Goal: Find specific page/section: Find specific page/section

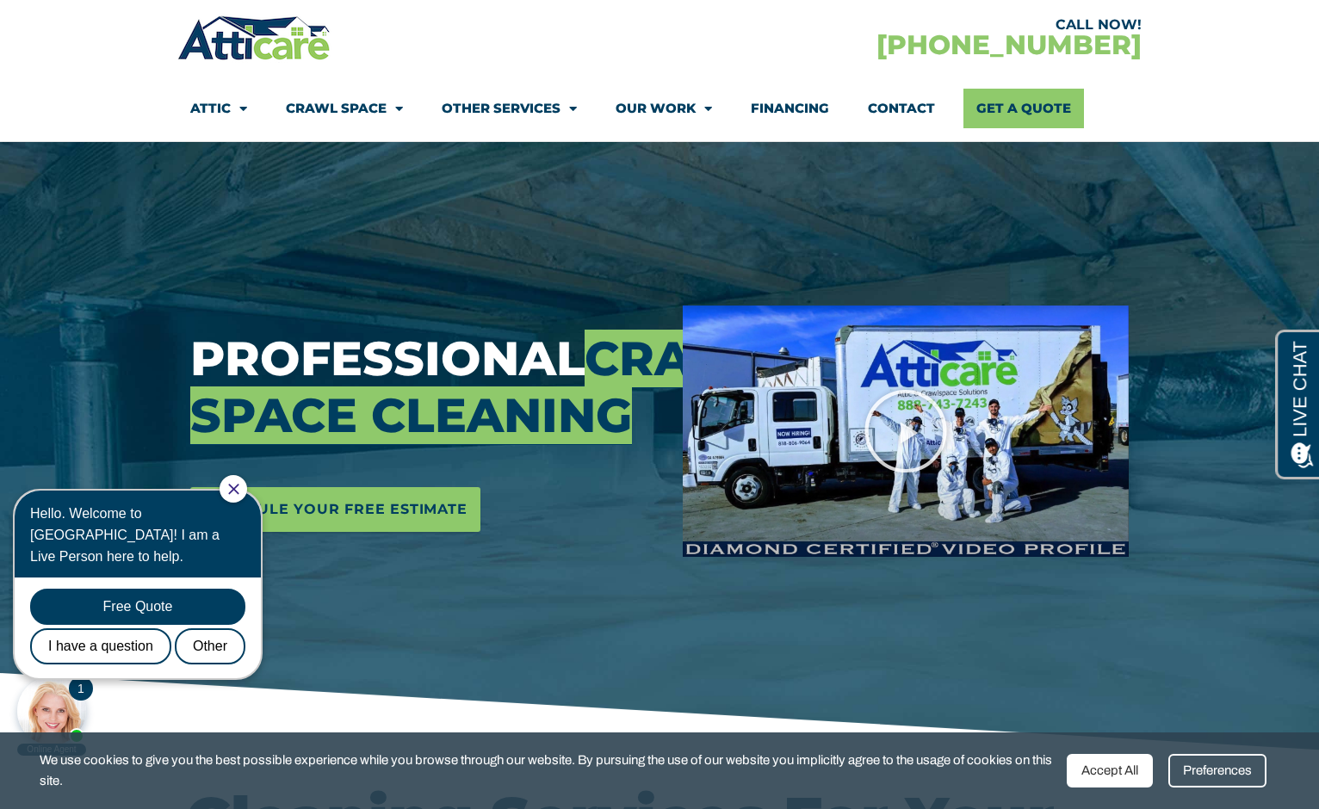
scroll to position [96, 0]
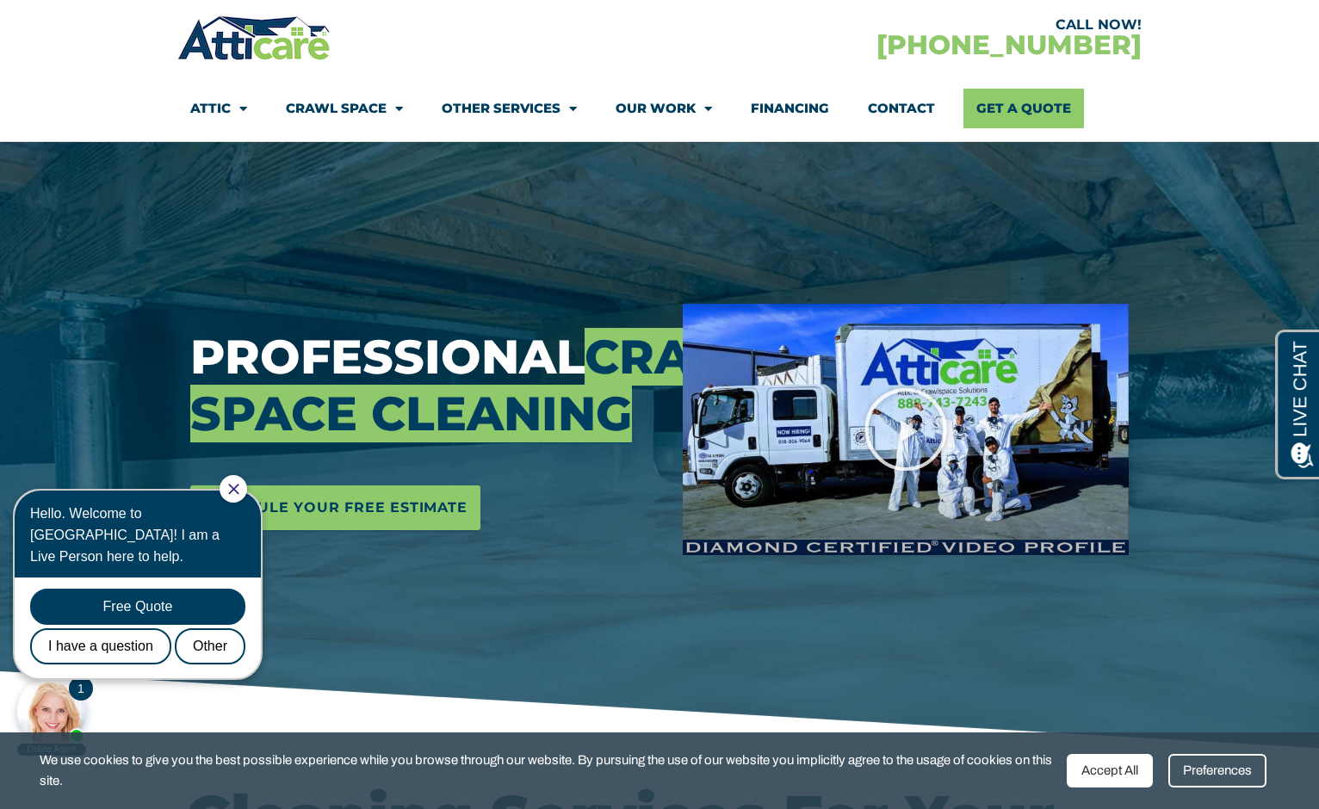
click at [239, 490] on icon "Close Chat" at bounding box center [233, 489] width 11 height 11
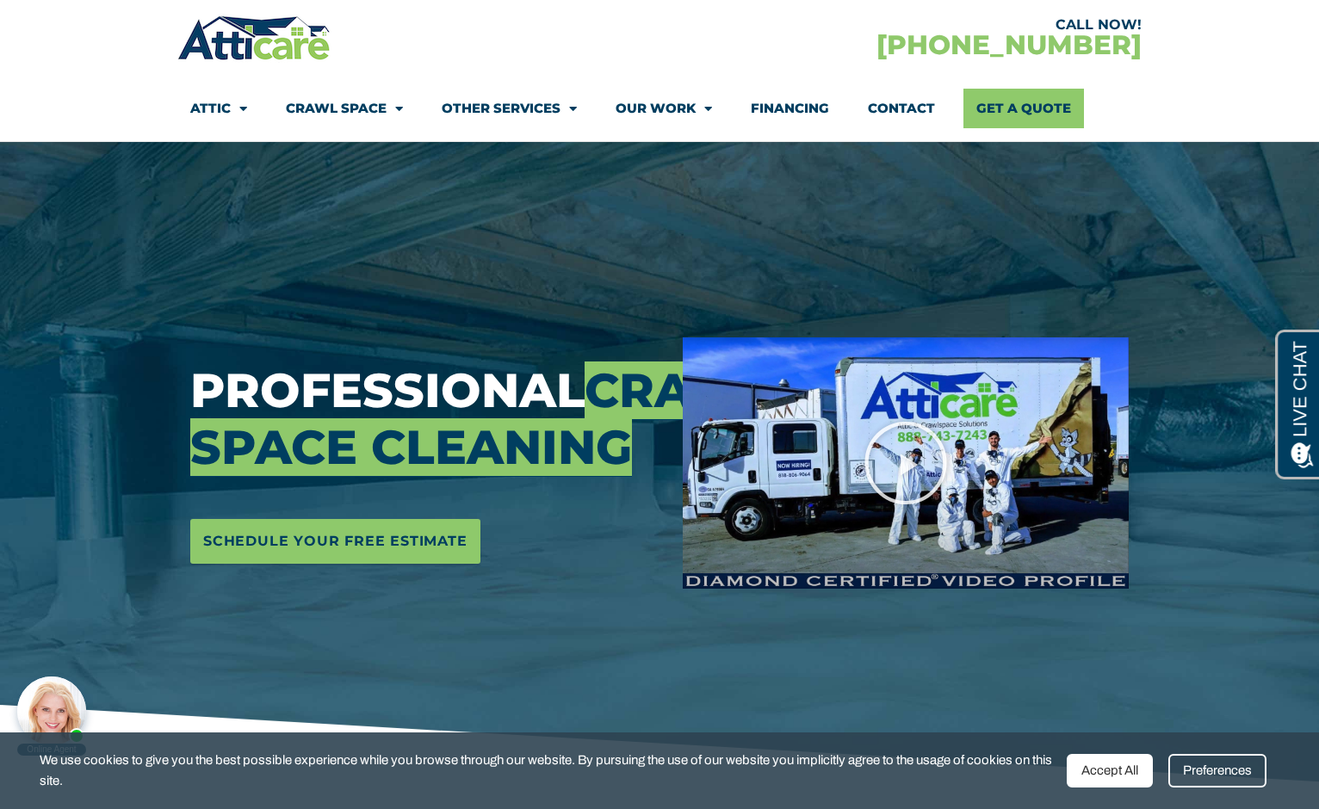
scroll to position [56, 0]
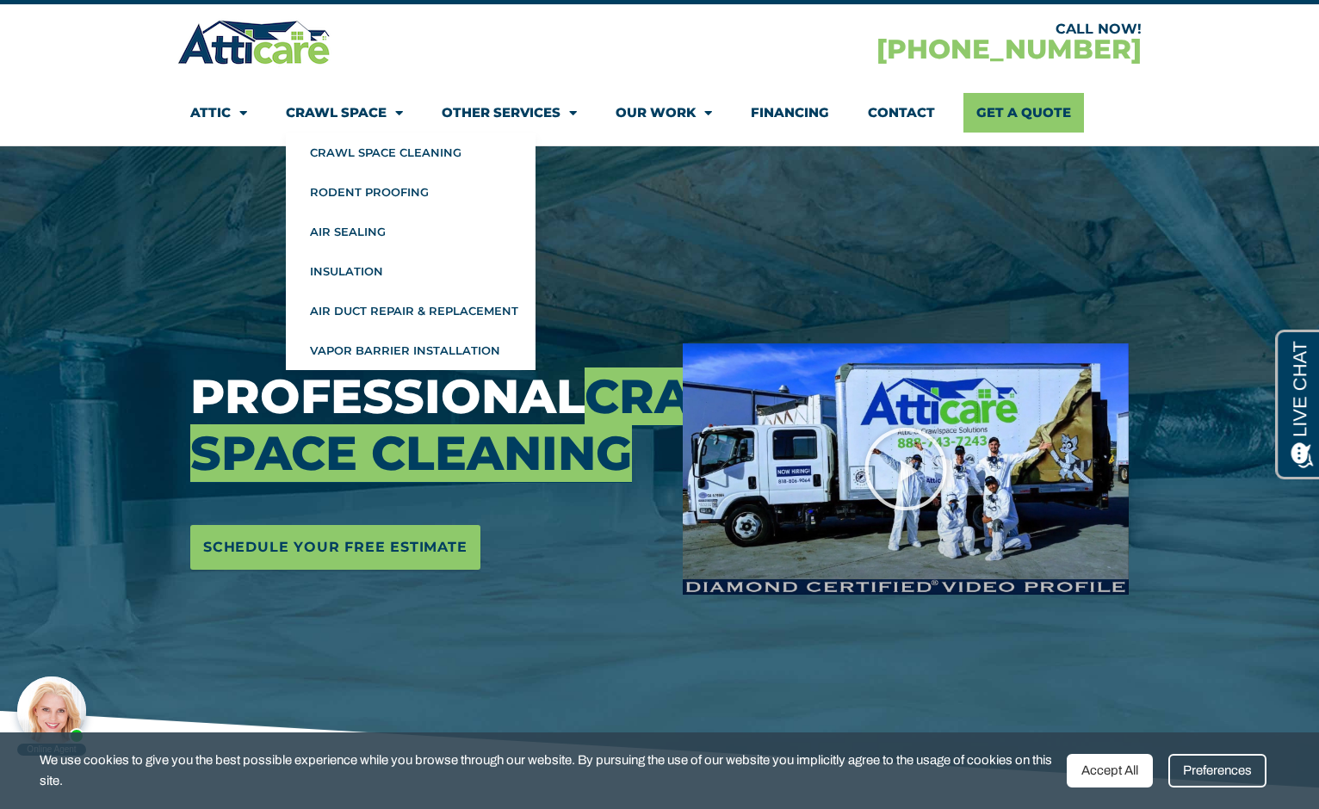
click at [398, 108] on span "Menu" at bounding box center [394, 113] width 16 height 30
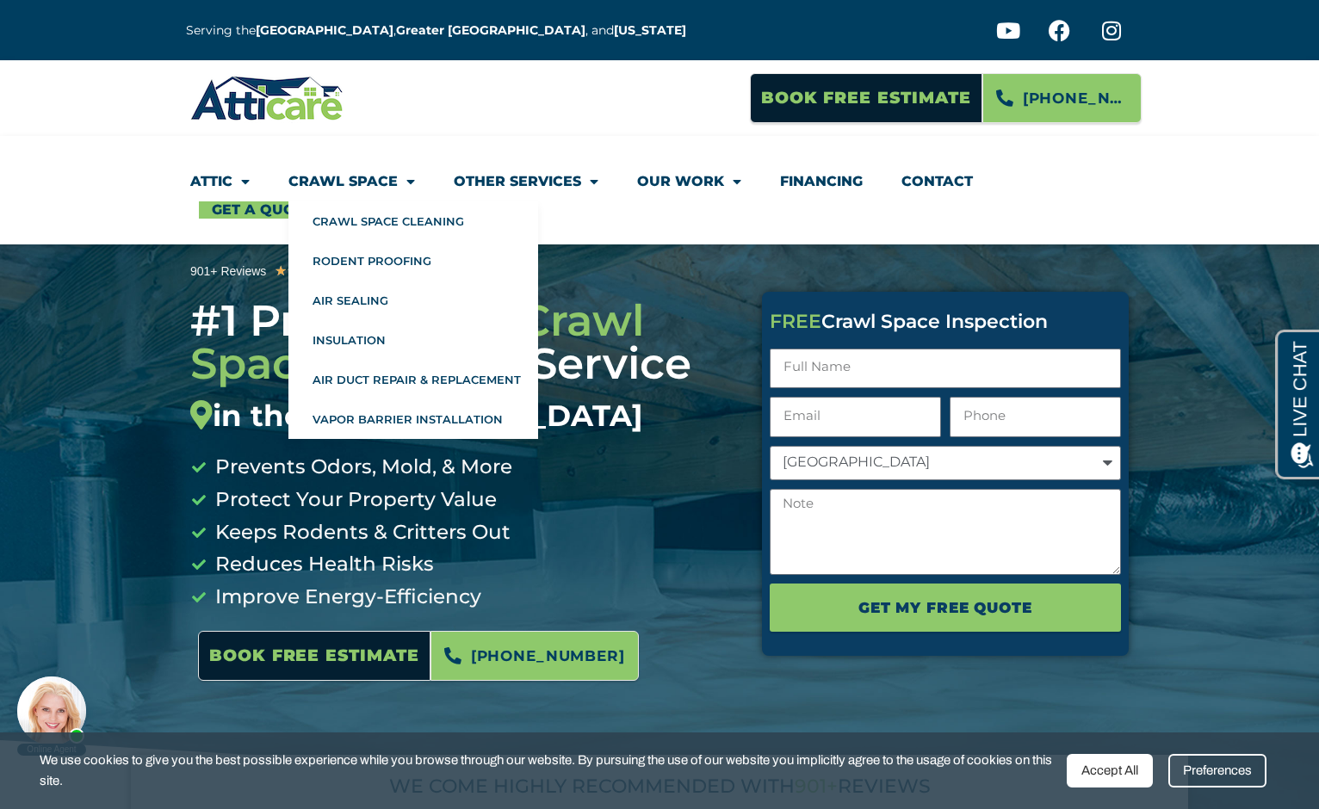
click at [379, 181] on link "Crawl Space" at bounding box center [351, 182] width 127 height 40
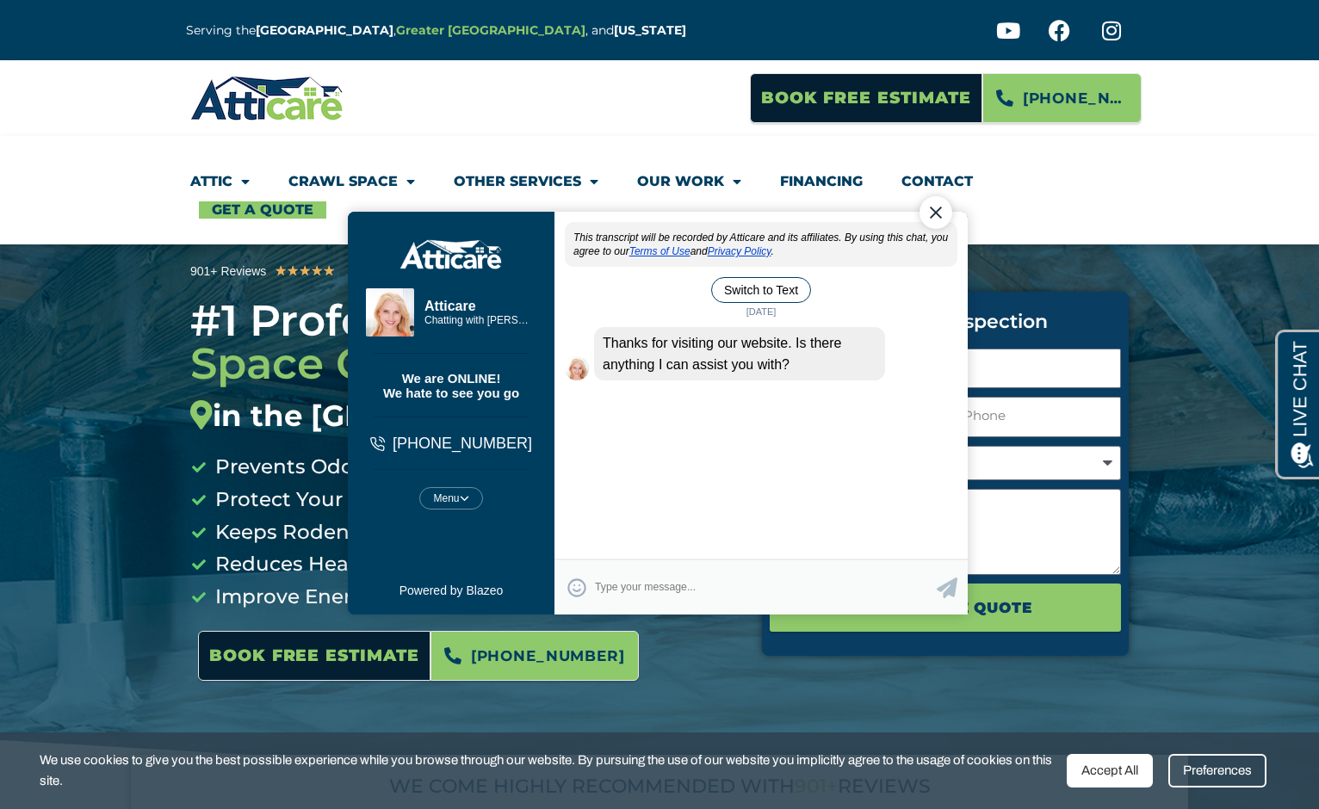
click at [446, 32] on strong "Greater [GEOGRAPHIC_DATA]" at bounding box center [490, 29] width 189 height 15
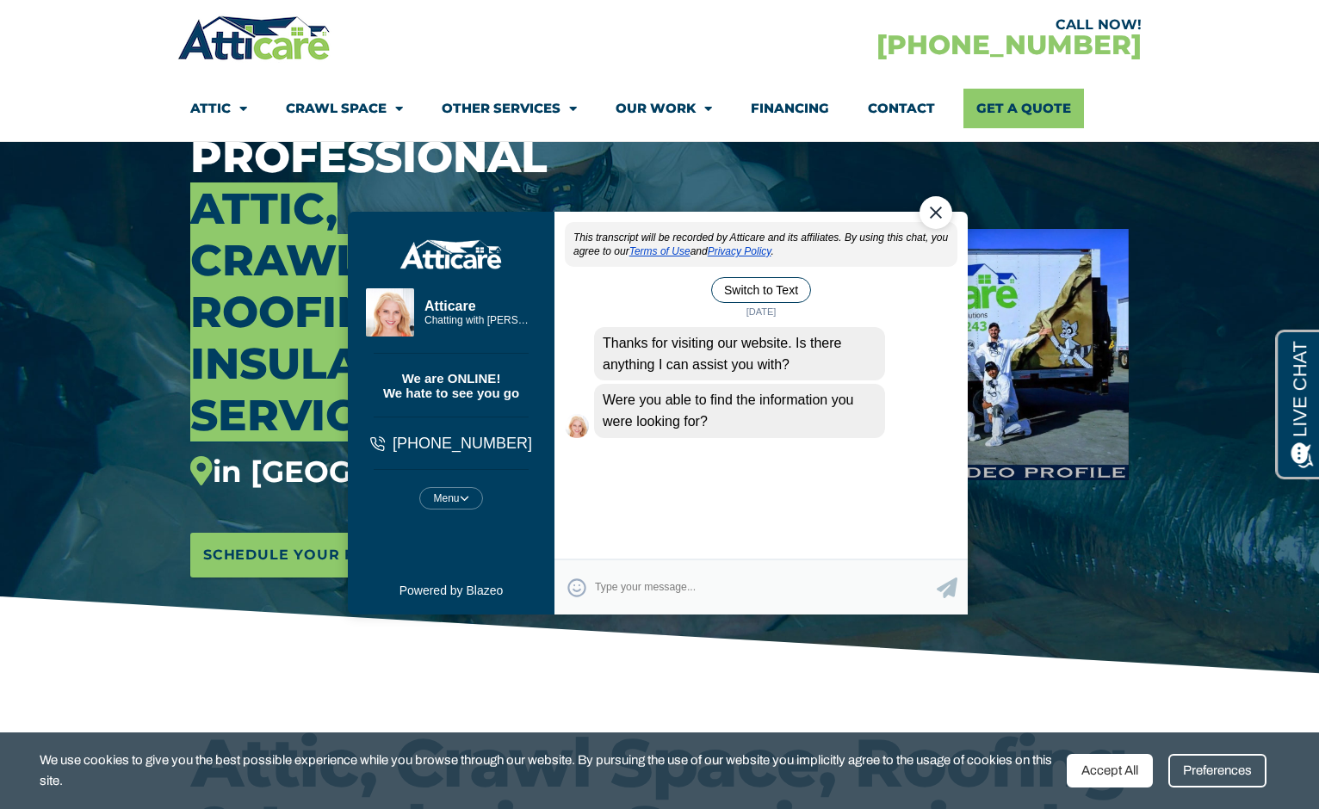
scroll to position [182, 0]
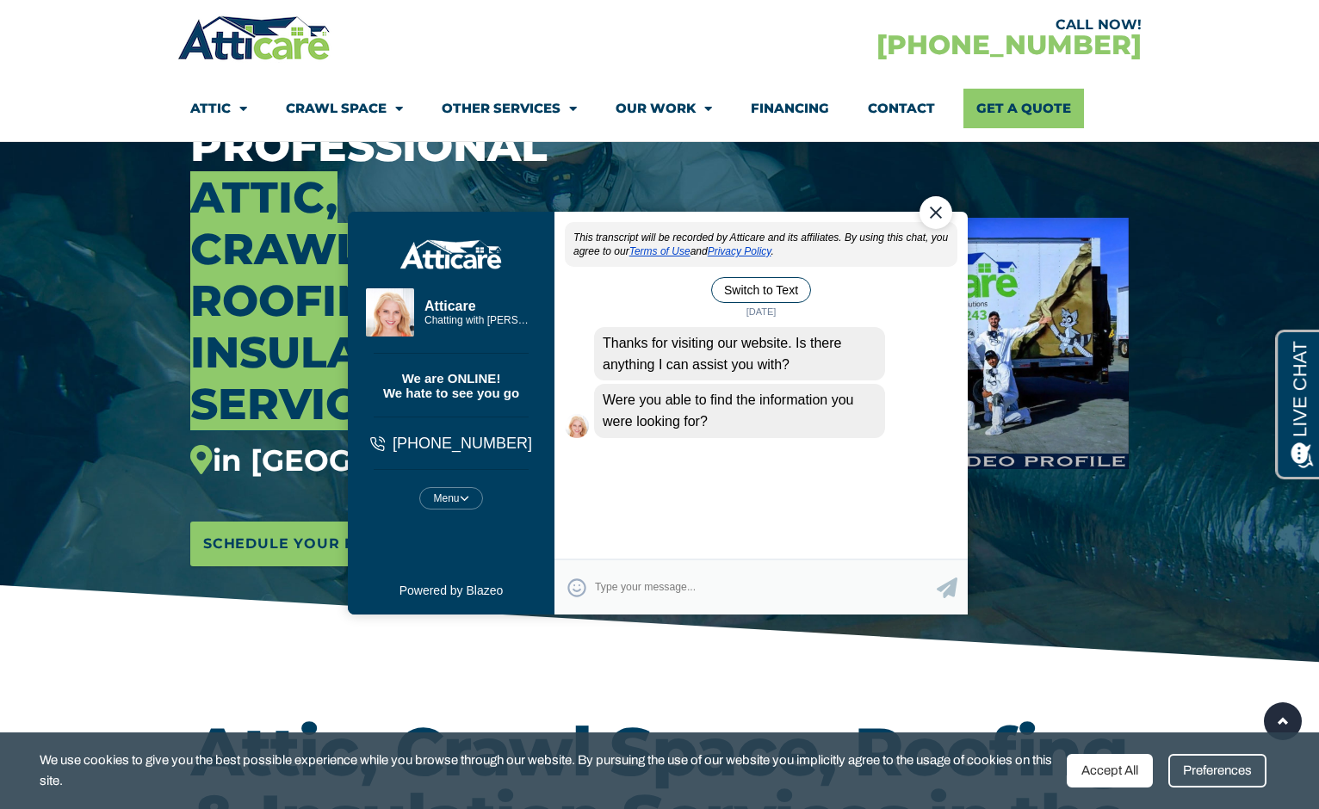
click at [934, 215] on div "Close Chat" at bounding box center [935, 212] width 33 height 33
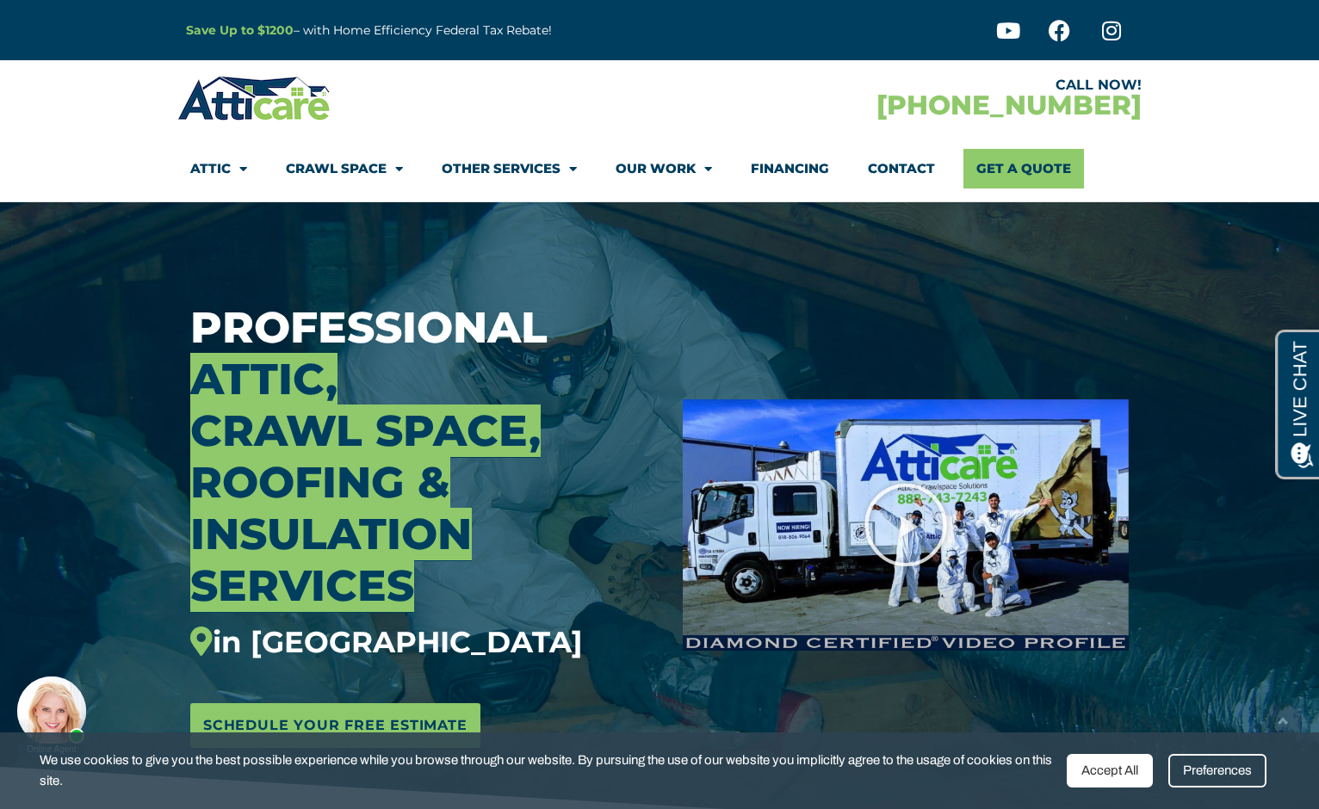
scroll to position [0, 0]
